Goal: Information Seeking & Learning: Learn about a topic

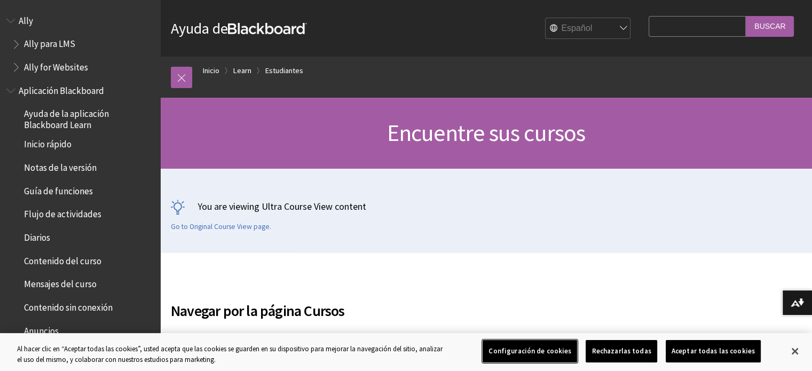
scroll to position [1004, 0]
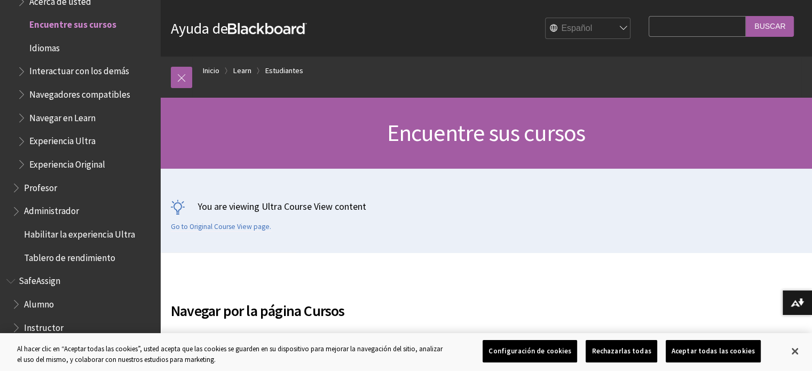
click at [92, 149] on span "Experiencia Ultra" at bounding box center [85, 141] width 137 height 18
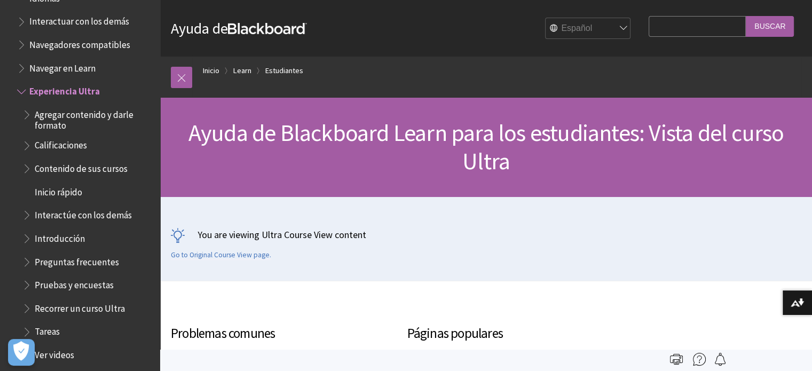
scroll to position [1060, 0]
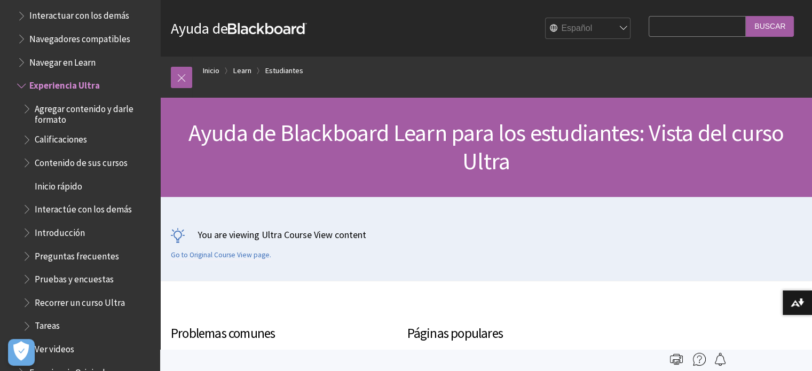
click at [19, 83] on span "Book outline for Blackboard Learn Help" at bounding box center [22, 83] width 11 height 13
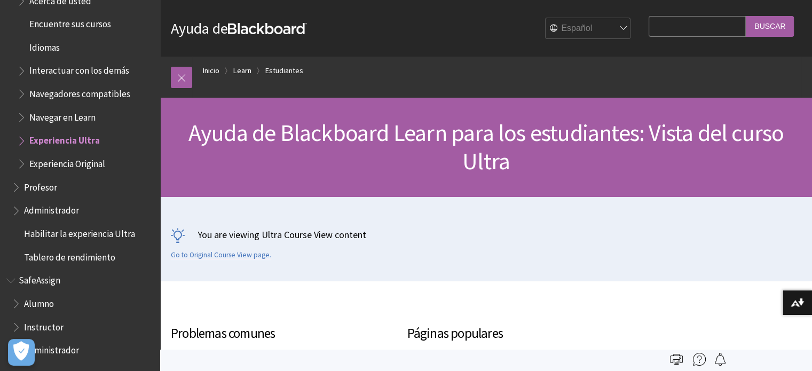
scroll to position [1005, 0]
click at [22, 166] on span "Book outline for Blackboard Learn Help" at bounding box center [22, 161] width 11 height 13
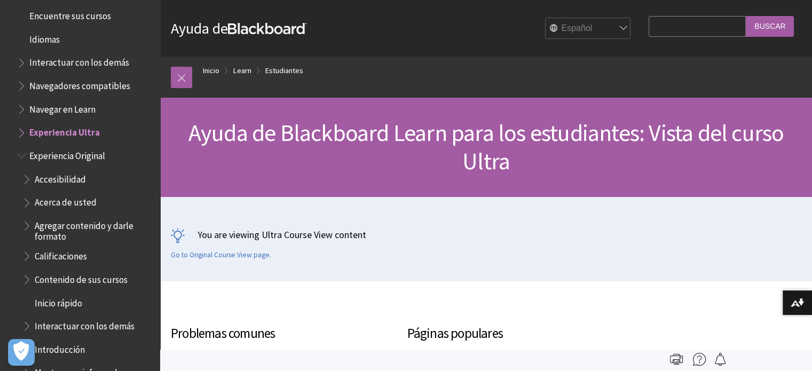
scroll to position [1004, 0]
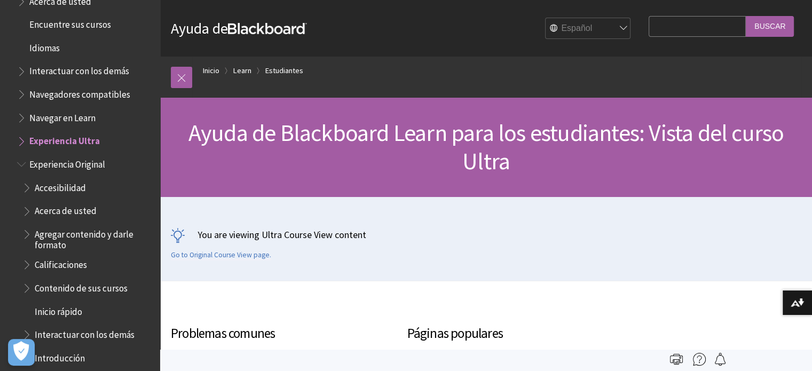
click at [22, 140] on span "Book outline for Blackboard Learn Help" at bounding box center [22, 138] width 11 height 13
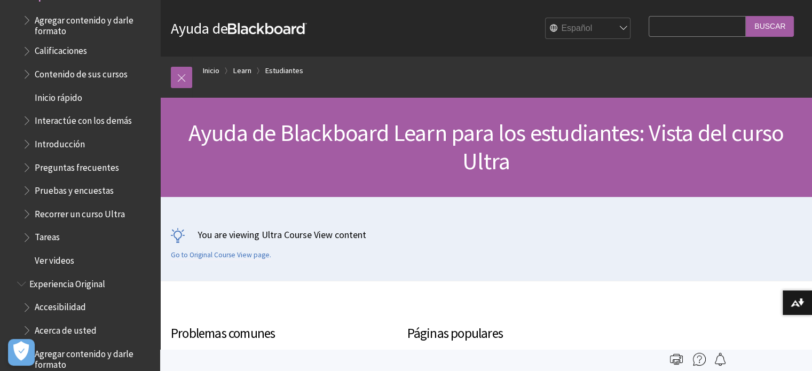
scroll to position [1149, 0]
click at [100, 166] on span "Preguntas frecuentes" at bounding box center [77, 165] width 84 height 14
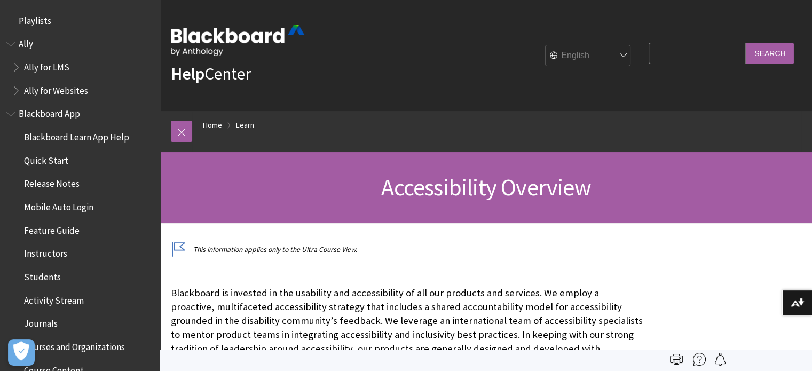
scroll to position [928, 0]
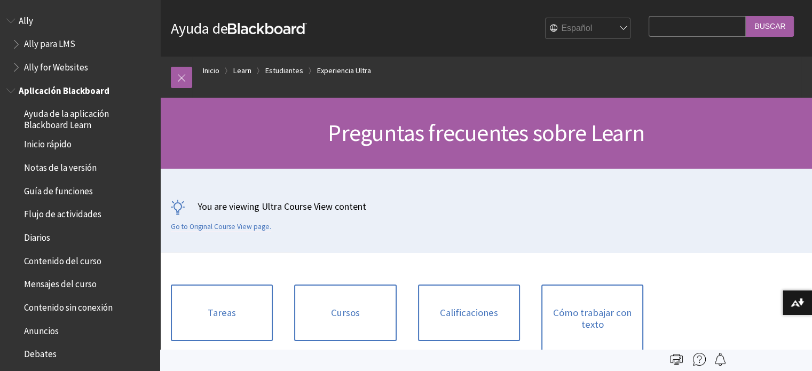
click at [19, 89] on span "Aplicación Blackboard" at bounding box center [64, 89] width 91 height 14
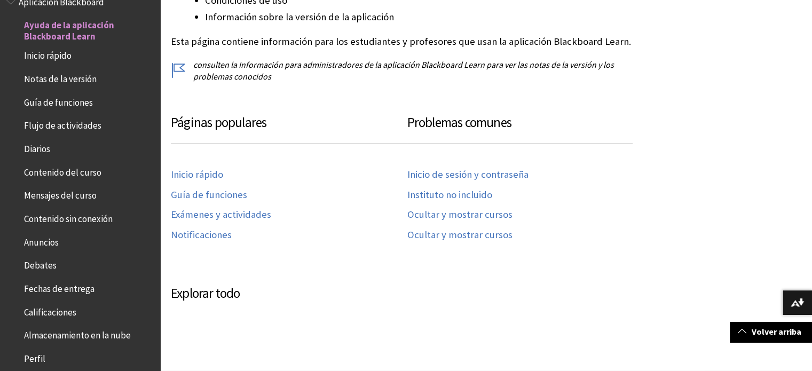
scroll to position [406, 0]
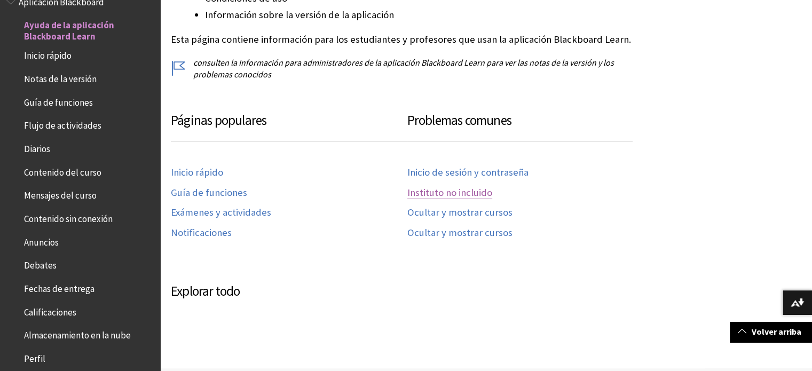
click at [476, 191] on link "Instituto no incluido" at bounding box center [449, 193] width 85 height 12
click at [479, 207] on link "Ocultar y mostrar cursos" at bounding box center [459, 213] width 105 height 12
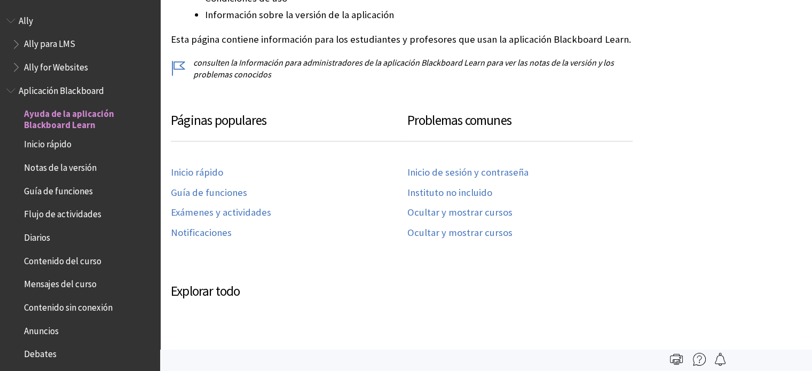
scroll to position [89, 0]
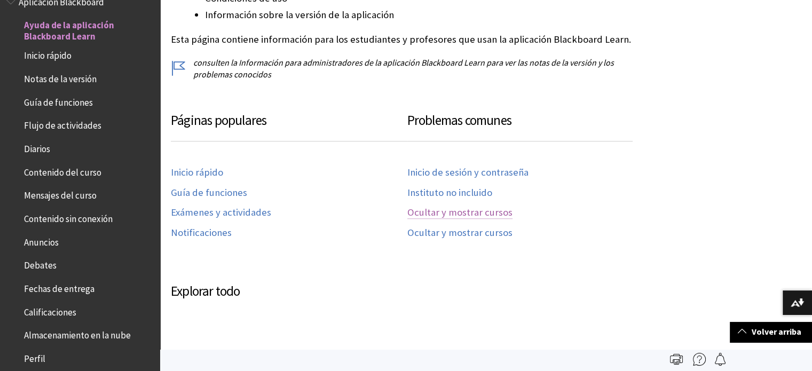
click at [497, 216] on link "Ocultar y mostrar cursos" at bounding box center [459, 213] width 105 height 12
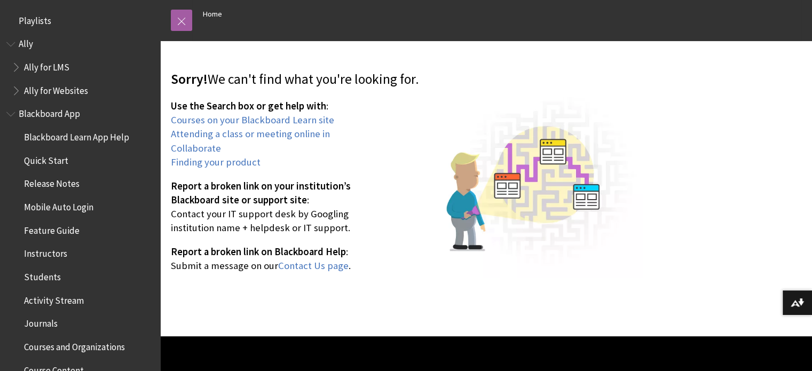
scroll to position [124, 0]
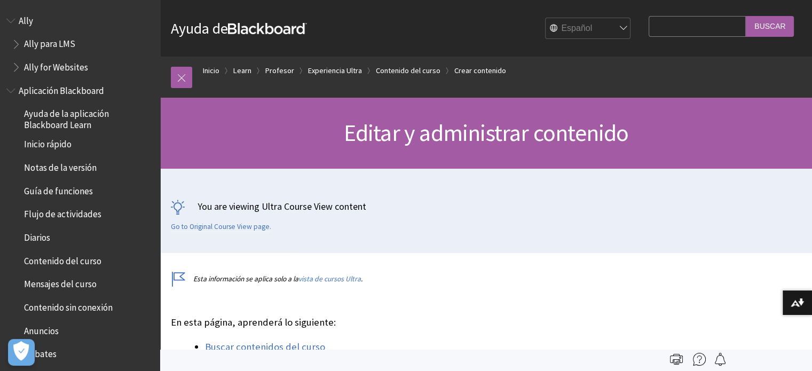
scroll to position [1559, 0]
